Goal: Check status: Check status

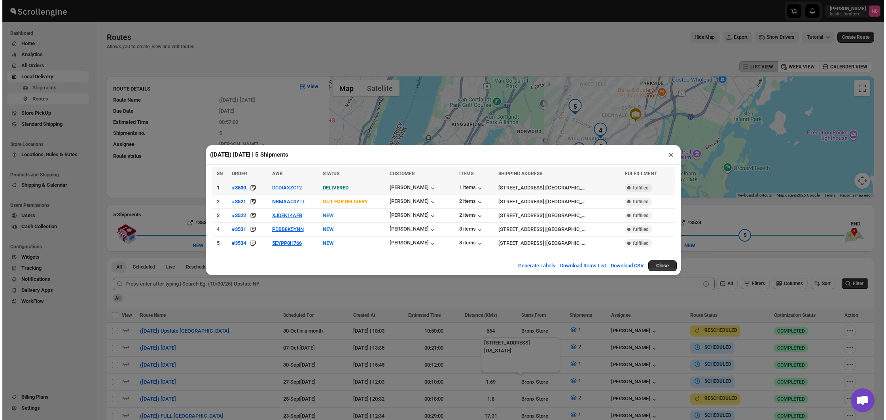
scroll to position [193, 0]
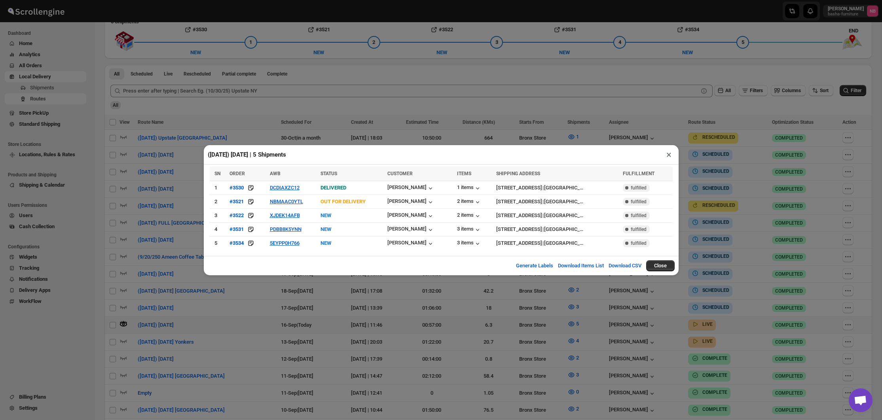
click at [753, 192] on div "([DATE]) [DATE] | 5 Shipments × SN ORDER AWB STATUS CUSTOMER ITEMS SHIPPING ADD…" at bounding box center [441, 210] width 882 height 420
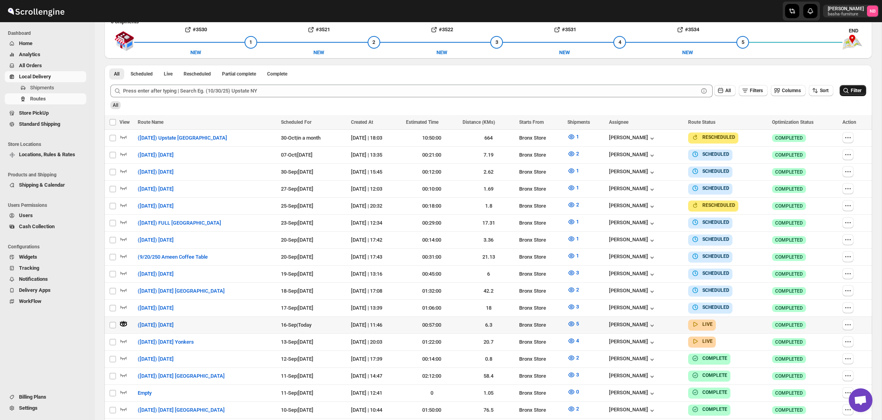
click at [862, 91] on button "Filter" at bounding box center [853, 90] width 27 height 11
click at [573, 323] on icon "button" at bounding box center [571, 324] width 2 height 2
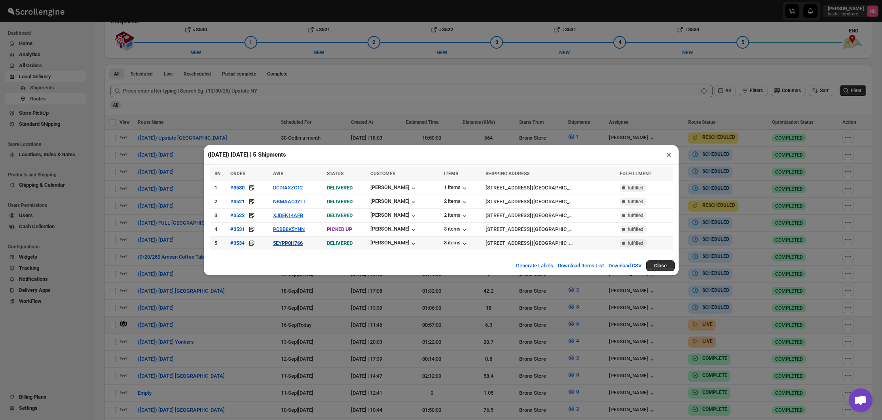
click at [284, 243] on button "5EYPP0H766" at bounding box center [288, 243] width 30 height 6
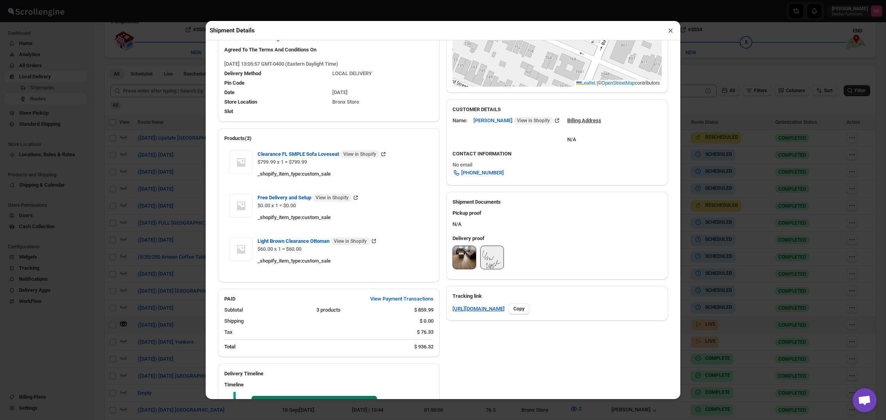
scroll to position [184, 0]
click at [467, 256] on img at bounding box center [464, 258] width 23 height 23
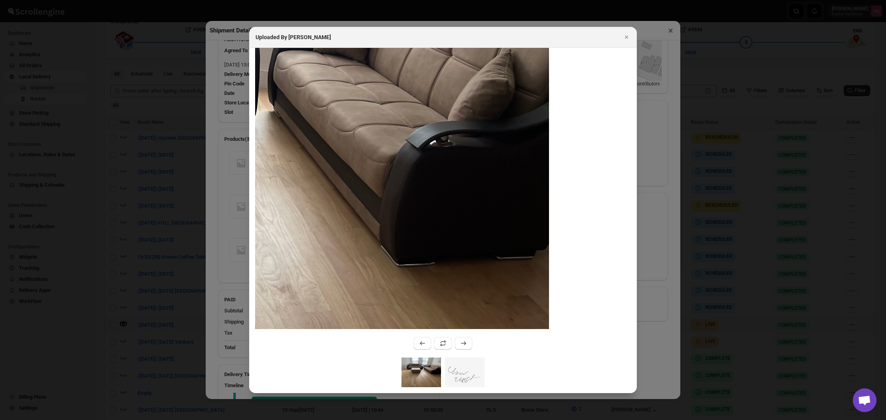
drag, startPoint x: 526, startPoint y: 153, endPoint x: 451, endPoint y: 95, distance: 95.3
click at [451, 95] on img ":r23un:" at bounding box center [232, 209] width 634 height 845
click at [628, 36] on icon "Close" at bounding box center [627, 37] width 8 height 8
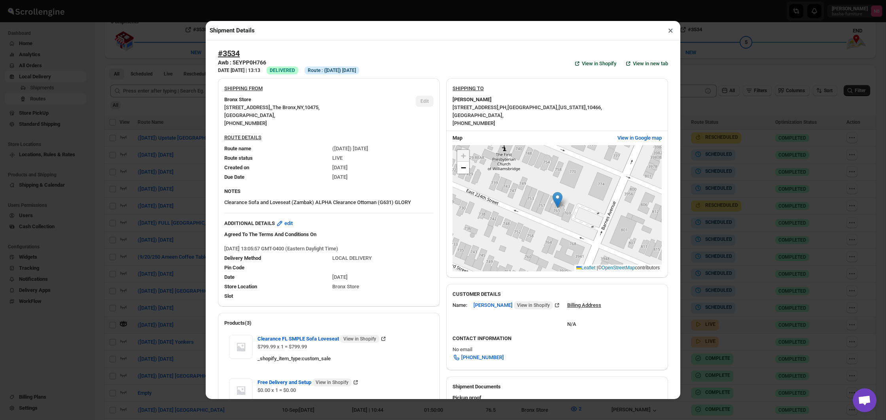
scroll to position [0, 0]
click at [666, 34] on button "×" at bounding box center [670, 30] width 11 height 11
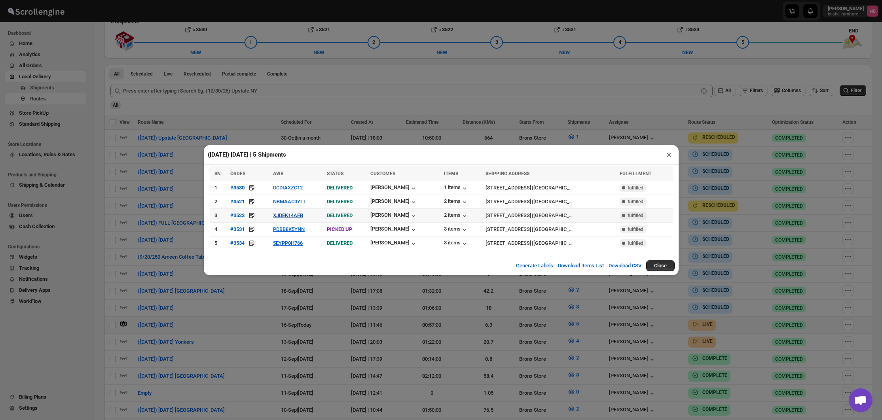
click at [273, 216] on button "XJDEK14AFB" at bounding box center [288, 216] width 30 height 6
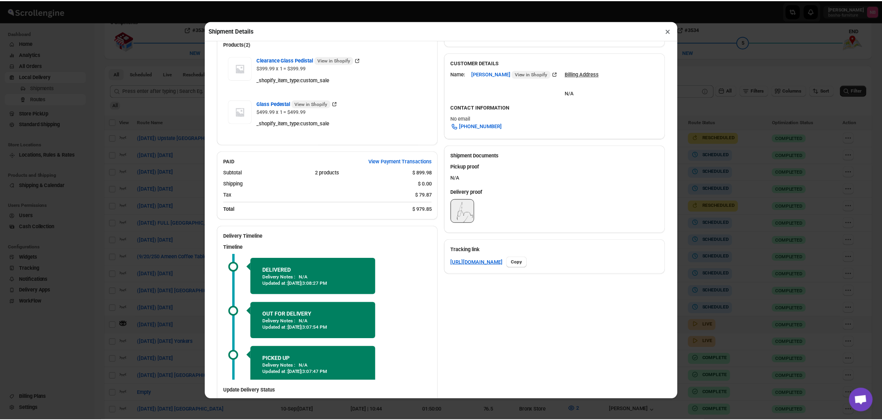
scroll to position [252, 0]
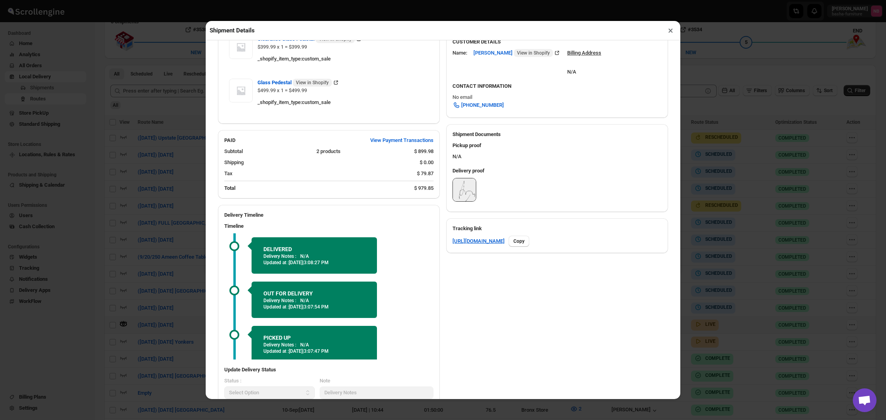
click at [672, 31] on button "×" at bounding box center [670, 30] width 11 height 11
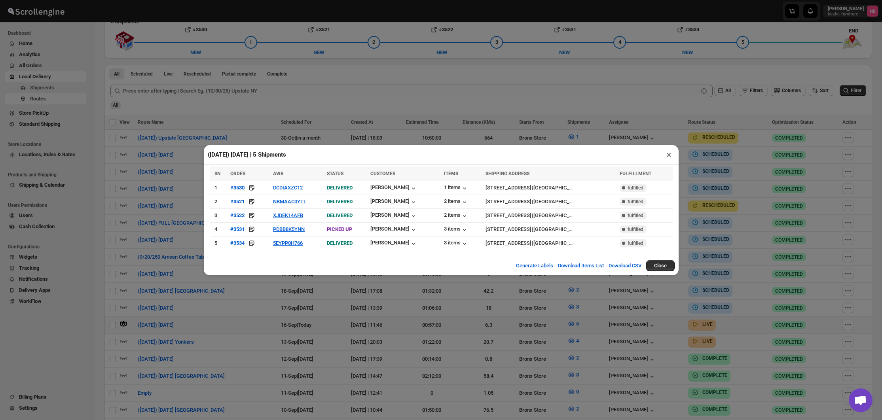
click at [290, 309] on div "([DATE]) [DATE] | 5 Shipments × SN ORDER AWB STATUS CUSTOMER ITEMS SHIPPING ADD…" at bounding box center [441, 210] width 882 height 420
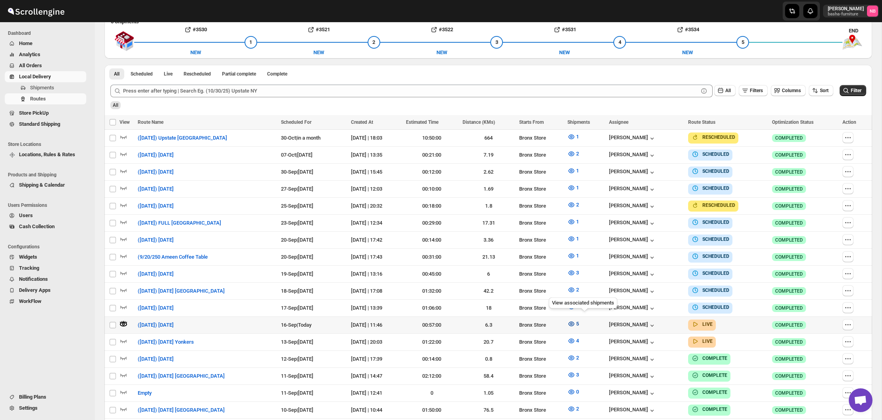
click at [575, 322] on icon "button" at bounding box center [572, 324] width 6 height 5
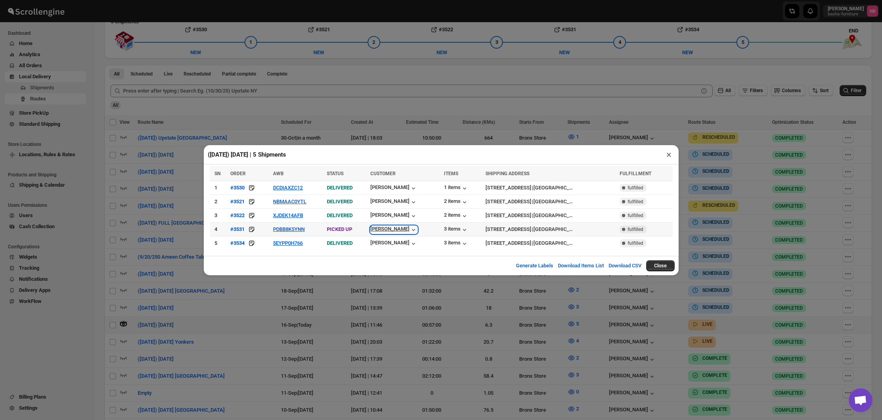
click at [410, 230] on icon "button" at bounding box center [414, 230] width 8 height 8
